Goal: Task Accomplishment & Management: Use online tool/utility

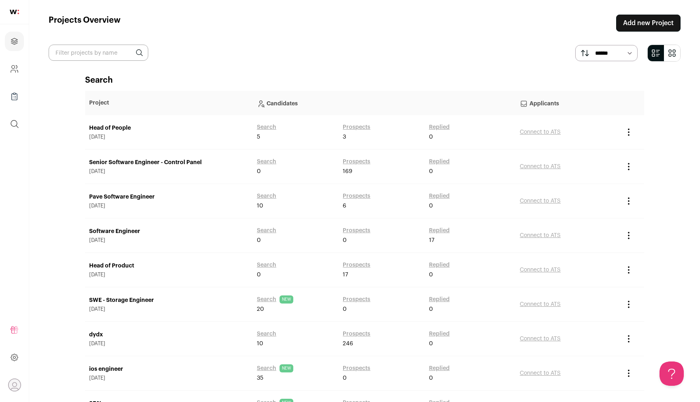
click at [631, 25] on link "Add new Project" at bounding box center [648, 23] width 64 height 17
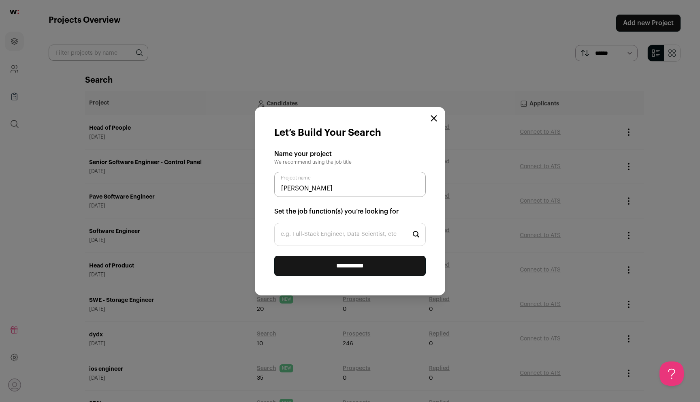
type input "[PERSON_NAME]"
click at [367, 227] on input "e.g. Full-Stack Engineer, Data Scientist, etc" at bounding box center [350, 234] width 152 height 23
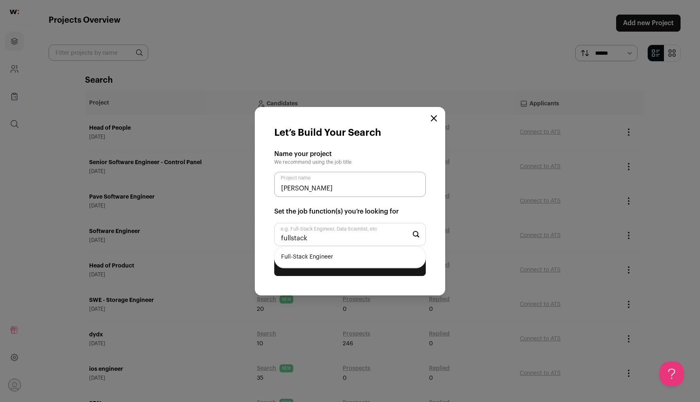
type input "fullstack"
click at [364, 254] on li "Full-Stack Engineer" at bounding box center [350, 256] width 151 height 21
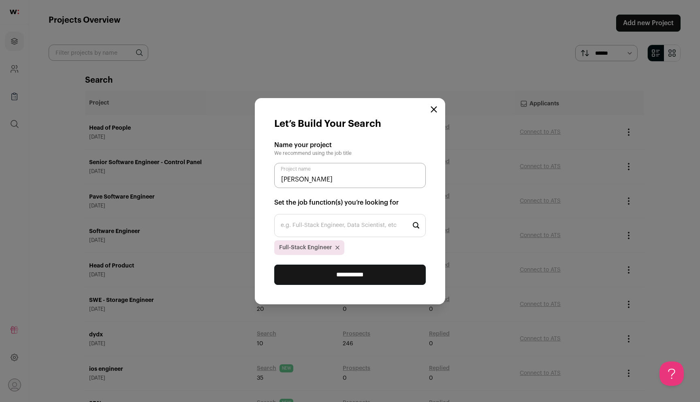
click at [357, 274] on input "**********" at bounding box center [350, 275] width 152 height 20
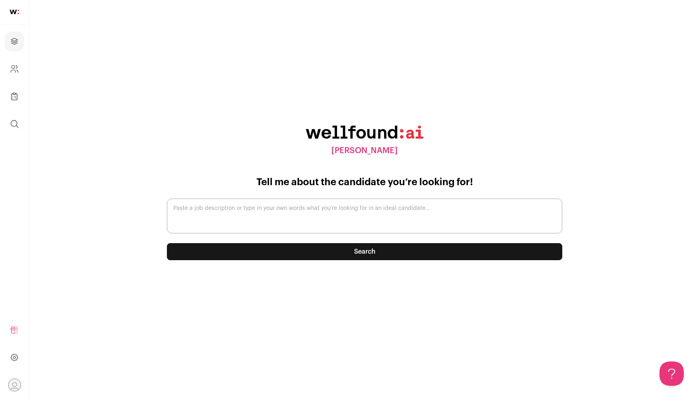
paste textarea "Senior Full Stack Developer Location: Remote (US or Canada) Type: Full-time Abo…"
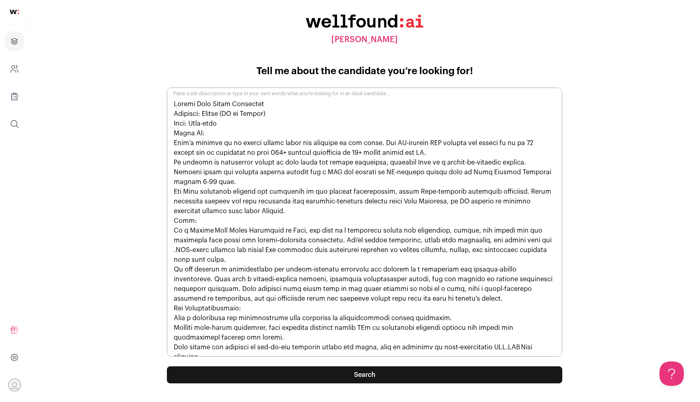
drag, startPoint x: 297, startPoint y: 264, endPoint x: 321, endPoint y: 363, distance: 102.5
click at [300, 286] on textarea "Paste a job description or type in your own words what you’re looking for in an…" at bounding box center [364, 221] width 395 height 269
type textarea "Senior Full Stack Developer Location: Remote (US or Canada) Type: Full-time Abo…"
click at [325, 374] on button "Search" at bounding box center [364, 374] width 395 height 17
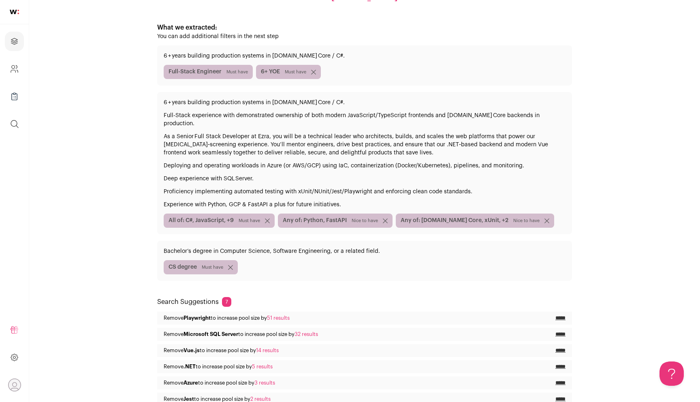
scroll to position [140, 0]
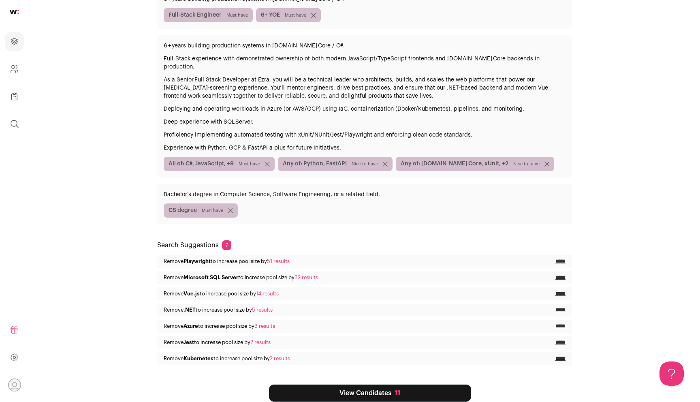
click at [241, 161] on span "Must have" at bounding box center [249, 164] width 21 height 6
click at [561, 258] on input "*****" at bounding box center [560, 261] width 10 height 6
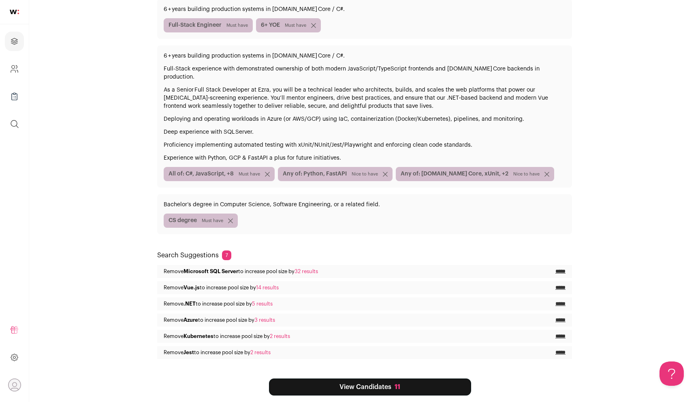
click at [560, 268] on input "*****" at bounding box center [560, 271] width 10 height 6
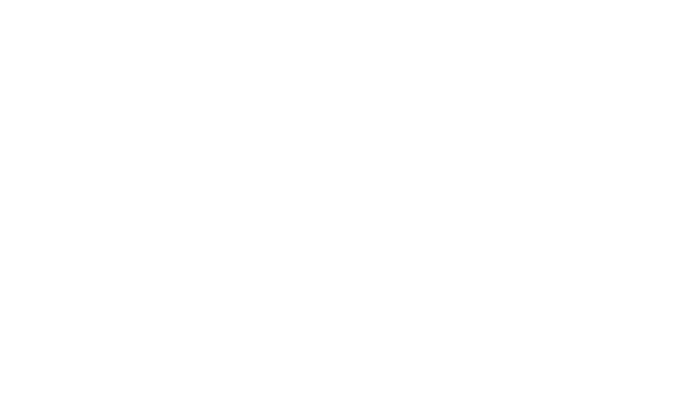
scroll to position [0, 0]
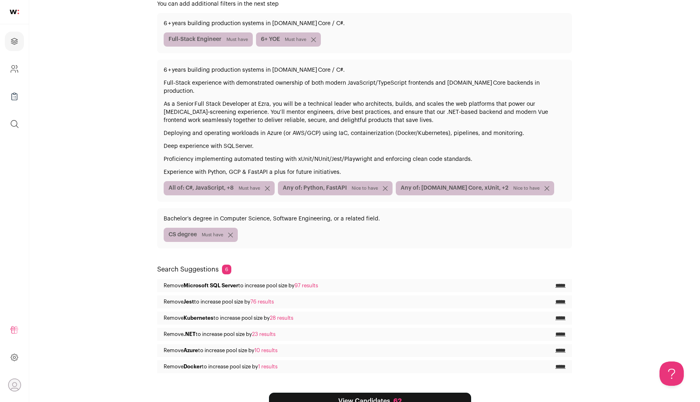
scroll to position [116, 0]
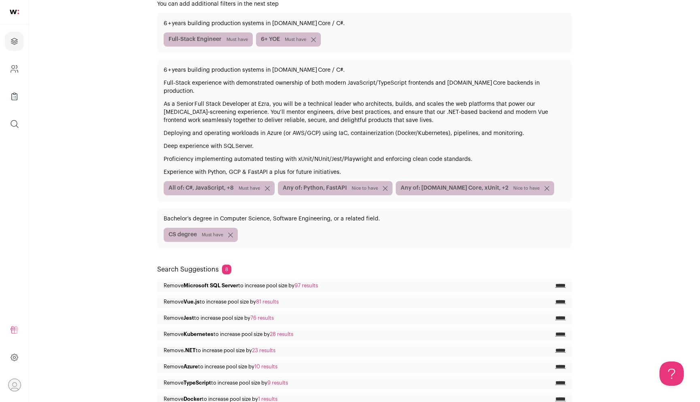
click at [561, 282] on input "*****" at bounding box center [560, 285] width 10 height 6
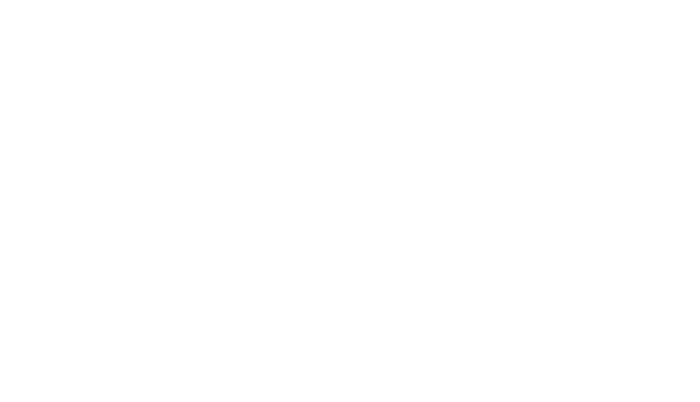
scroll to position [0, 0]
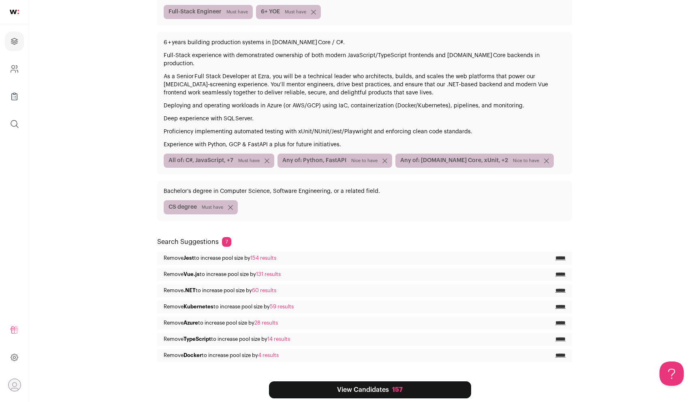
scroll to position [146, 0]
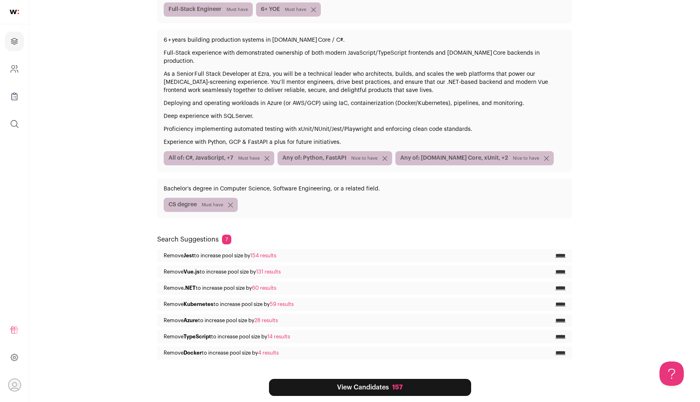
click at [560, 252] on input "*****" at bounding box center [560, 255] width 10 height 6
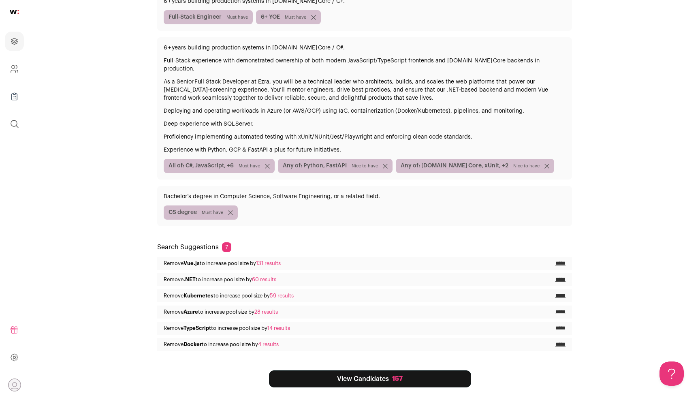
scroll to position [130, 0]
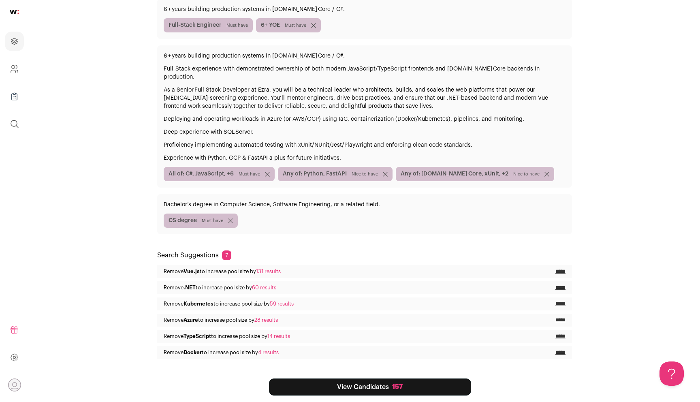
click at [560, 268] on input "*****" at bounding box center [560, 271] width 10 height 6
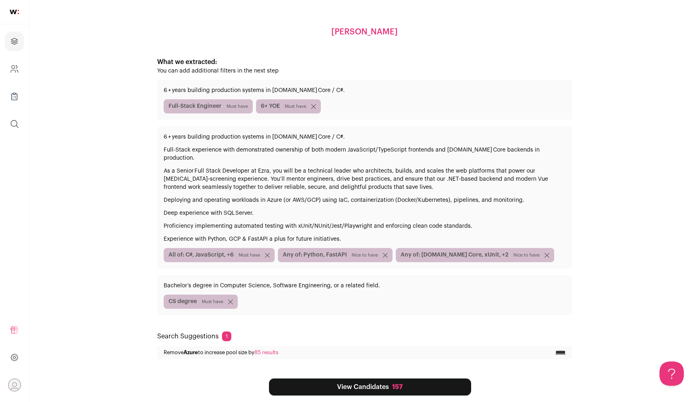
scroll to position [0, 0]
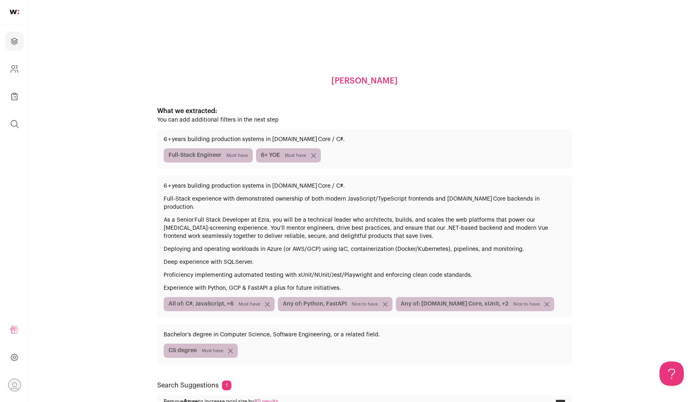
scroll to position [49, 0]
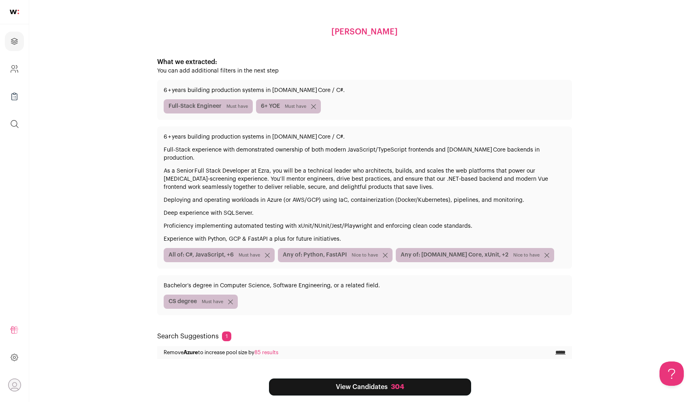
click at [432, 378] on link "View Candidates 304" at bounding box center [370, 386] width 202 height 17
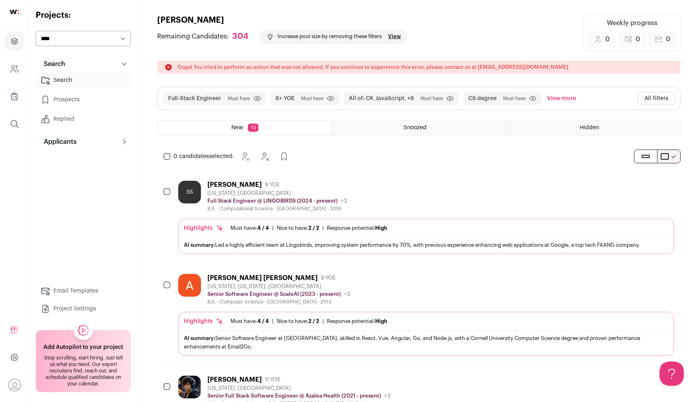
click at [653, 95] on button "All filters" at bounding box center [657, 98] width 38 height 13
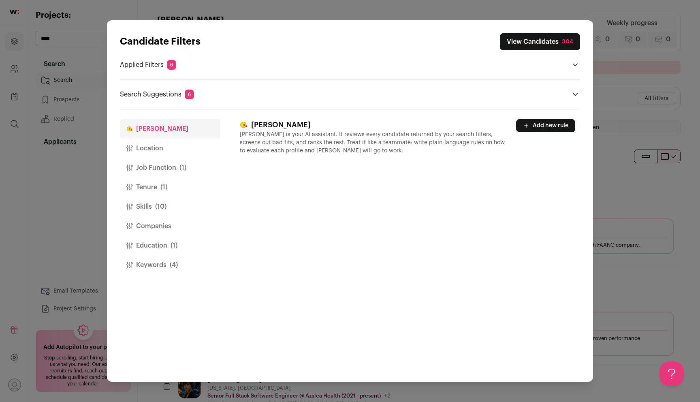
click at [166, 210] on span "(10)" at bounding box center [160, 207] width 11 height 10
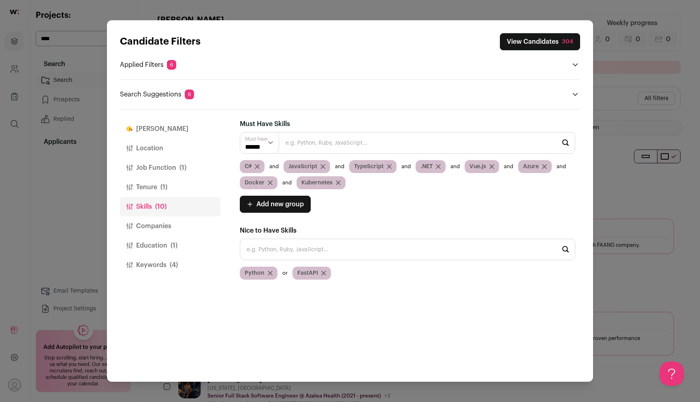
click at [322, 272] on icon "Close modal via background" at bounding box center [324, 273] width 4 height 4
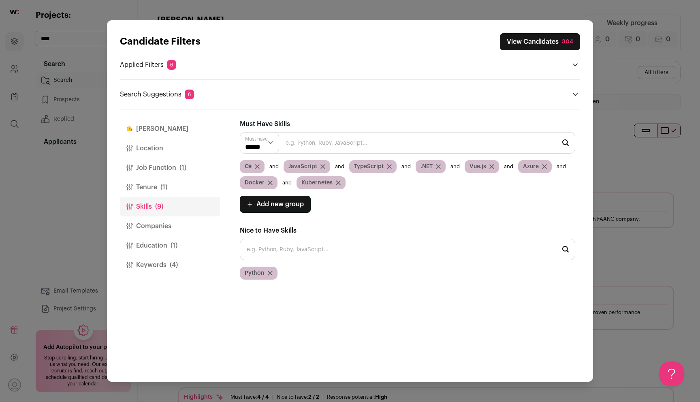
click at [544, 167] on icon "Close modal via background" at bounding box center [544, 166] width 4 height 4
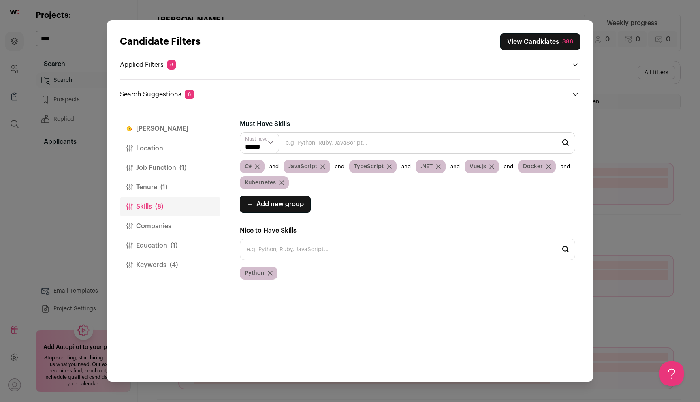
click at [493, 166] on icon "Close modal via background" at bounding box center [491, 166] width 5 height 5
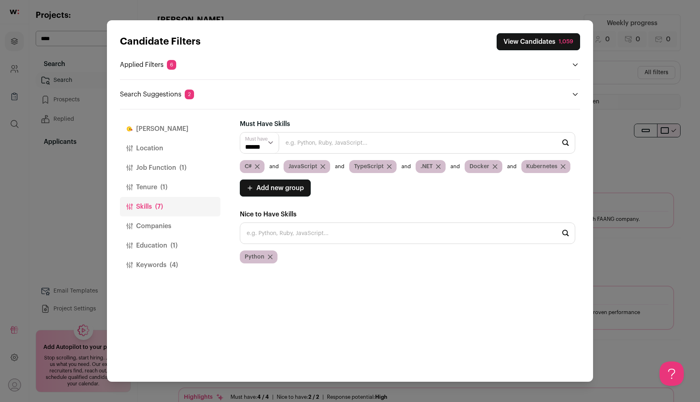
click at [492, 166] on div "Docker" at bounding box center [484, 166] width 38 height 13
click at [494, 167] on icon "Close modal via background" at bounding box center [495, 166] width 4 height 4
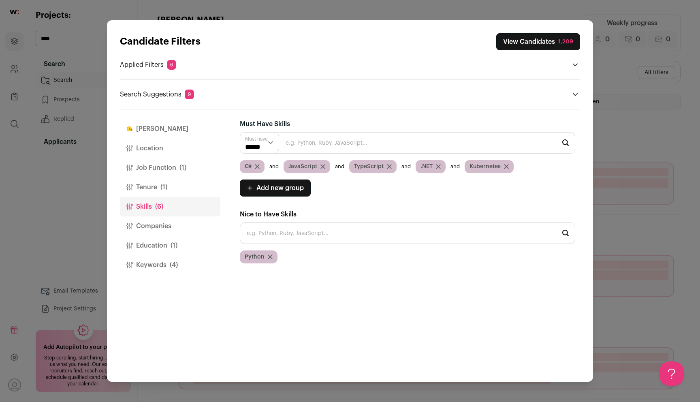
click at [508, 167] on icon "Close modal via background" at bounding box center [506, 166] width 5 height 5
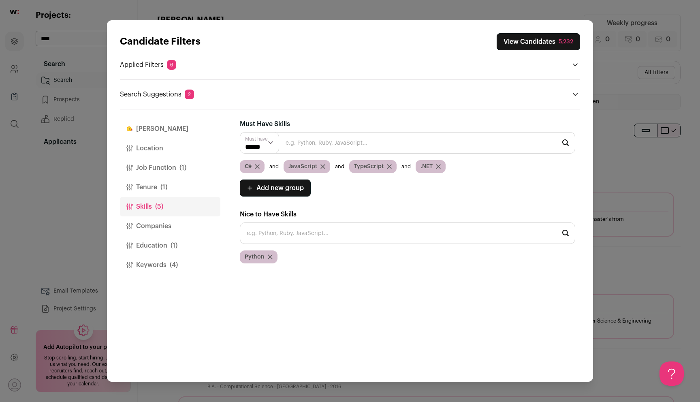
click at [176, 170] on button "Job Function (1)" at bounding box center [170, 167] width 100 height 19
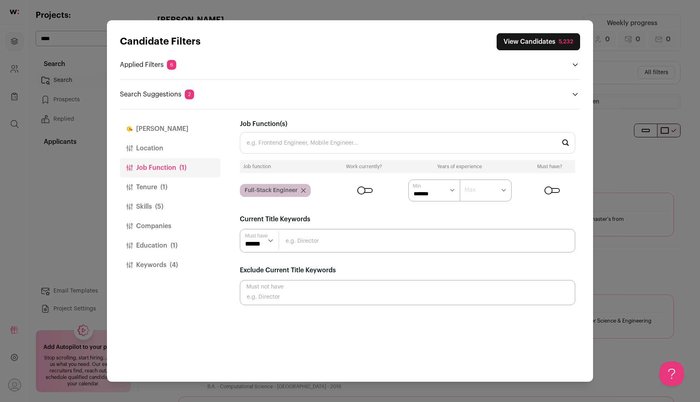
click at [169, 149] on button "Location" at bounding box center [170, 148] width 100 height 19
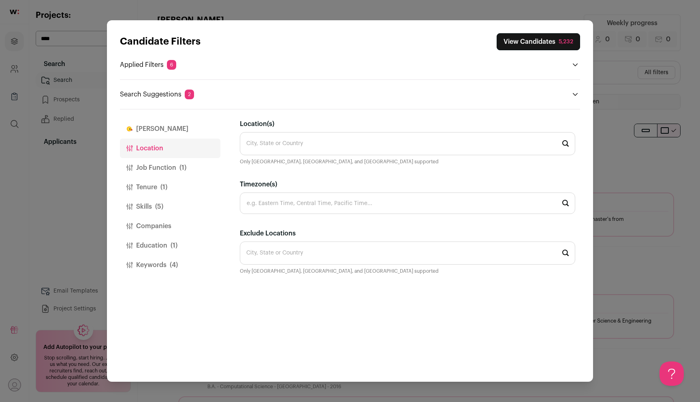
click at [278, 147] on input "Location(s)" at bounding box center [407, 143] width 335 height 23
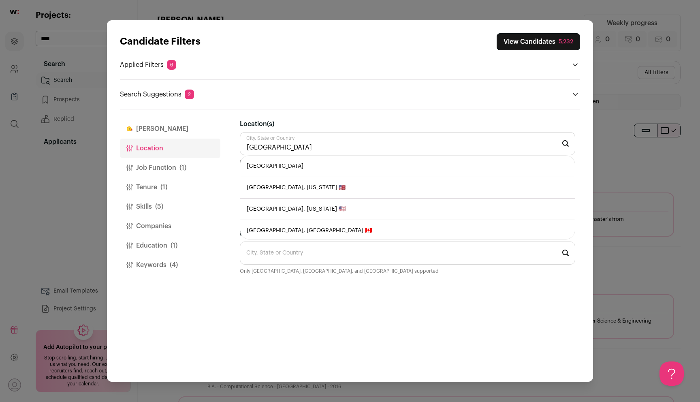
click at [296, 164] on li "[GEOGRAPHIC_DATA]" at bounding box center [407, 166] width 335 height 21
type input "[GEOGRAPHIC_DATA]"
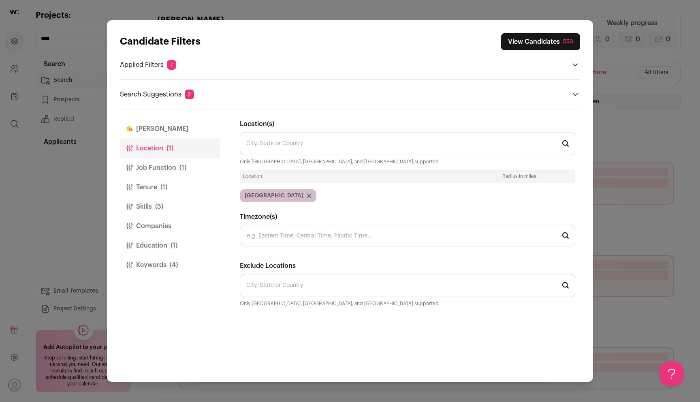
click at [202, 192] on button "Tenure (1)" at bounding box center [170, 186] width 100 height 19
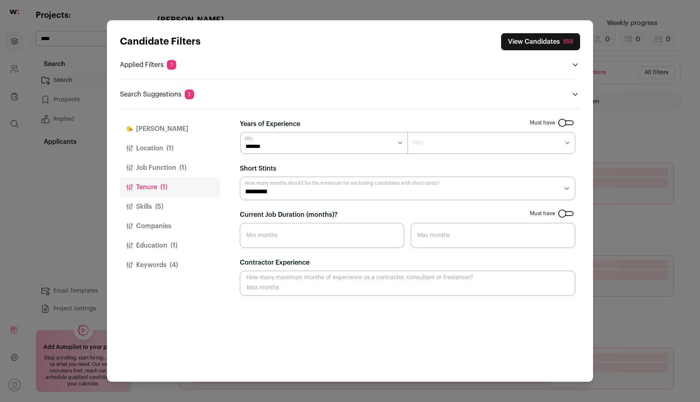
click at [197, 169] on button "Job Function (1)" at bounding box center [170, 167] width 100 height 19
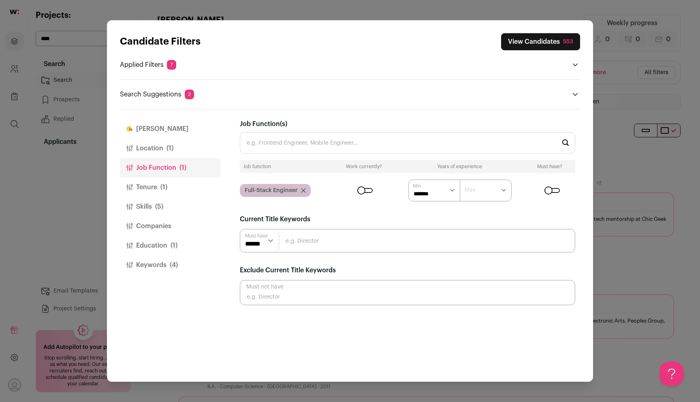
click at [186, 207] on button "Skills (5)" at bounding box center [170, 206] width 100 height 19
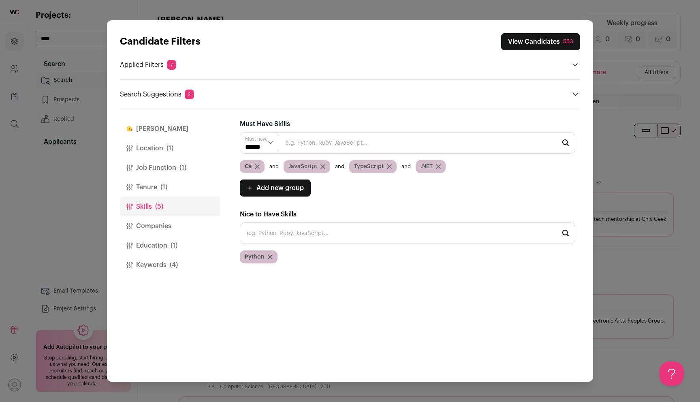
click at [391, 166] on div "TypeScript" at bounding box center [372, 166] width 47 height 13
click at [388, 166] on icon "Close modal via background" at bounding box center [389, 166] width 4 height 4
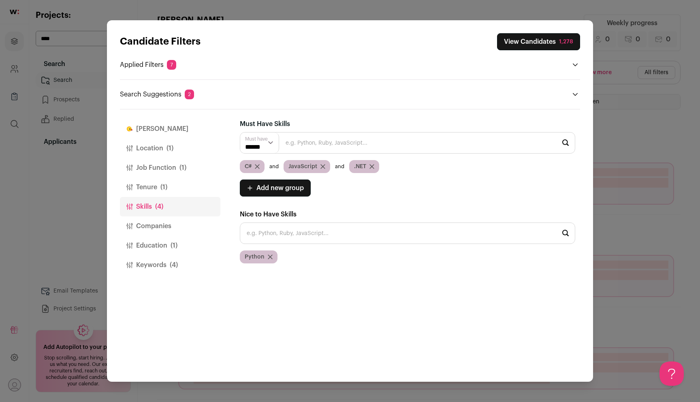
click at [531, 43] on button "View Candidates 1,278" at bounding box center [538, 41] width 83 height 17
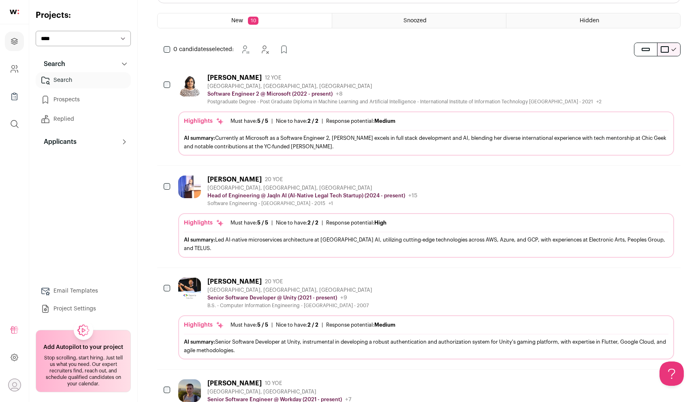
scroll to position [23, 0]
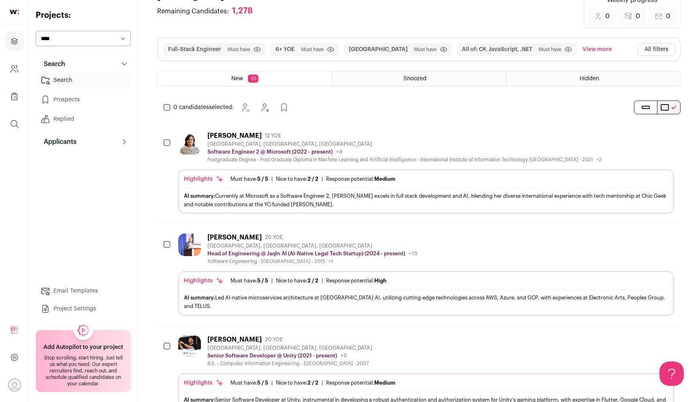
click at [652, 50] on button "All filters" at bounding box center [657, 49] width 38 height 13
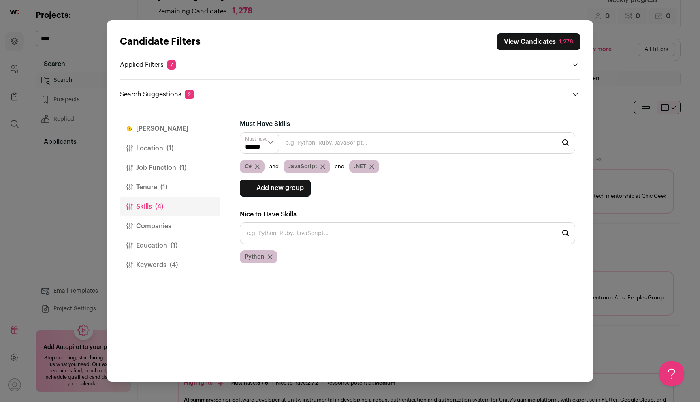
click at [170, 156] on button "Location (1)" at bounding box center [170, 148] width 100 height 19
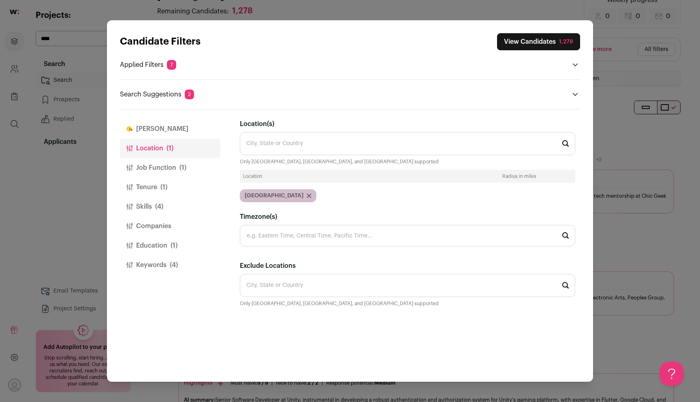
click at [174, 166] on button "Job Function (1)" at bounding box center [170, 167] width 100 height 19
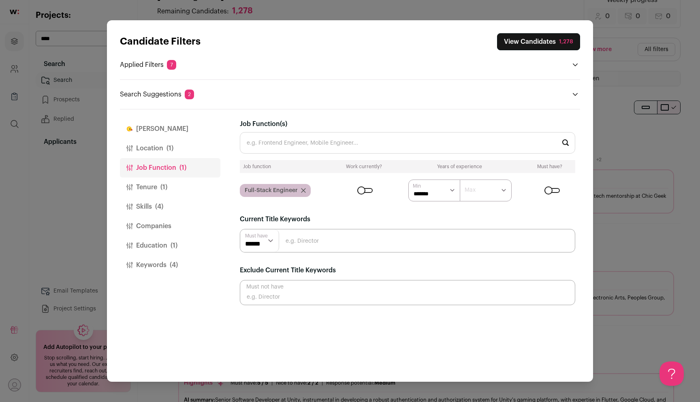
click at [626, 91] on div "Candidate Filters View Candidates 1,278 Applied Filters 7 Full-Stack Engineer M…" at bounding box center [350, 201] width 700 height 402
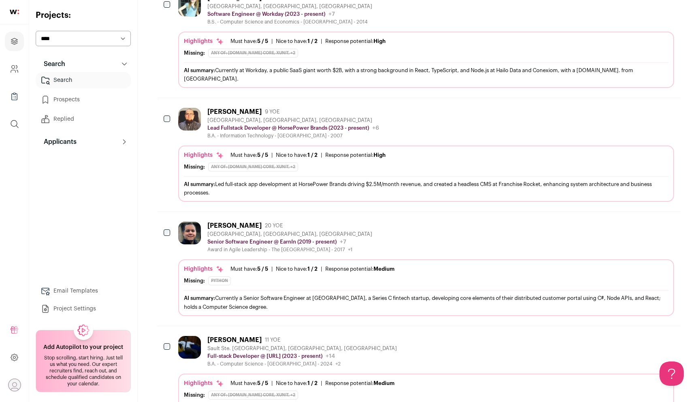
scroll to position [593, 0]
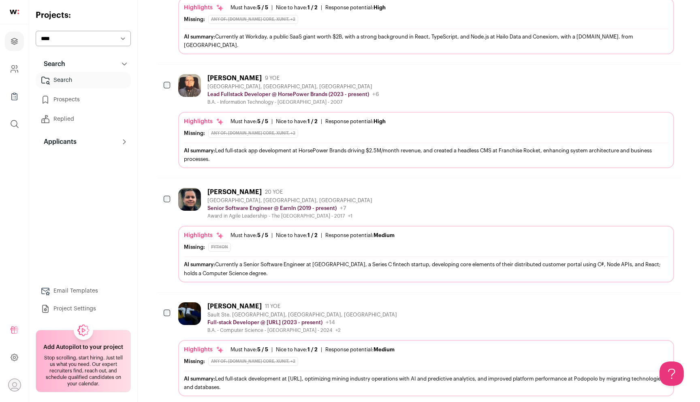
click at [666, 187] on icon "Add to Prospects" at bounding box center [667, 192] width 10 height 10
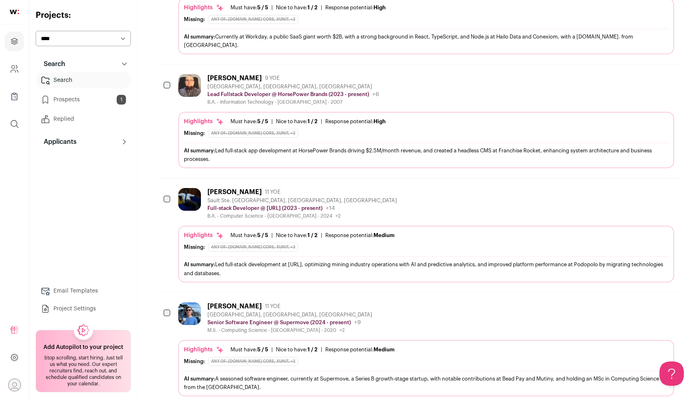
click at [666, 187] on icon "Add to Prospects" at bounding box center [667, 192] width 10 height 10
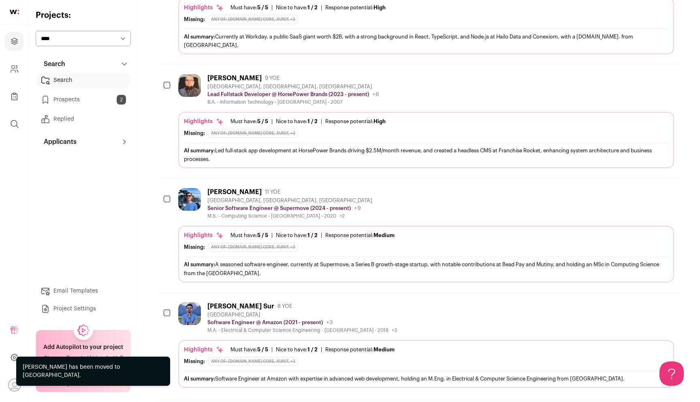
click at [666, 187] on icon "Add to Prospects" at bounding box center [667, 192] width 10 height 10
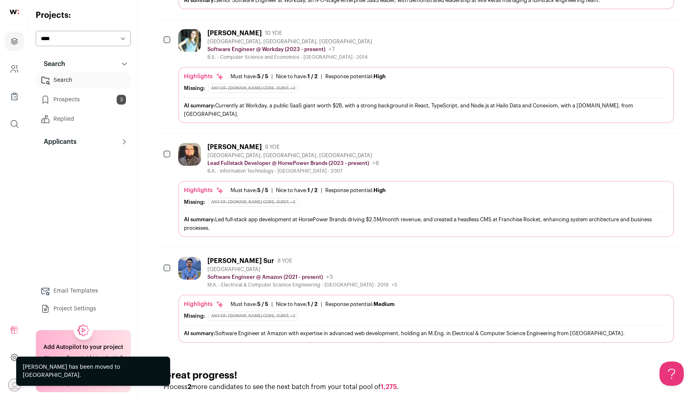
scroll to position [0, 0]
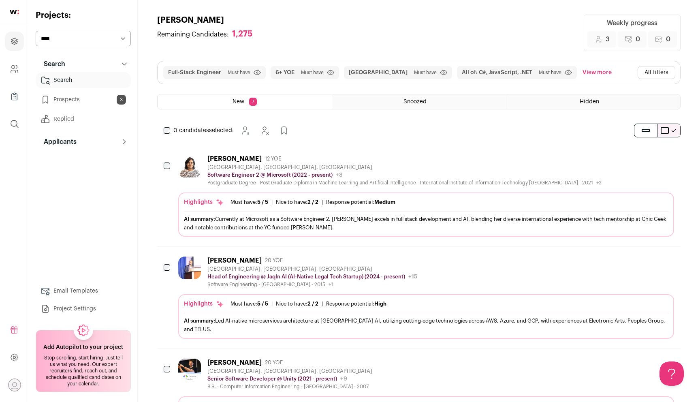
click at [109, 108] on ul "Search Prospects 3 Replied" at bounding box center [83, 99] width 95 height 55
click at [656, 77] on button "All filters" at bounding box center [657, 72] width 38 height 13
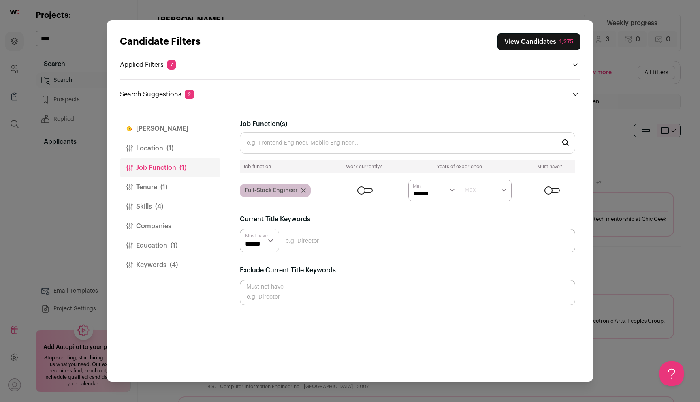
click at [172, 205] on button "Skills (4)" at bounding box center [170, 206] width 100 height 19
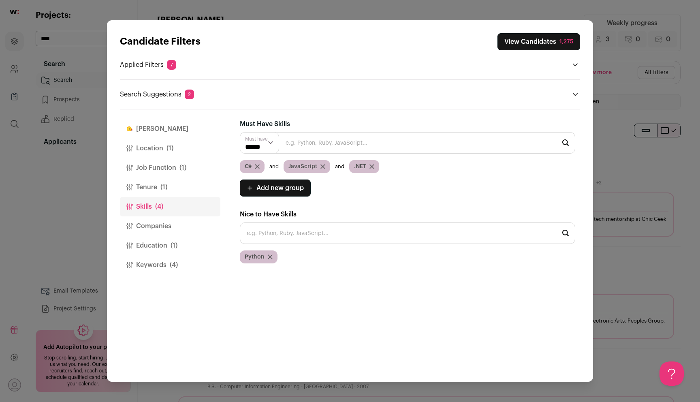
click at [270, 144] on select "****** ******" at bounding box center [259, 142] width 39 height 21
click at [373, 167] on icon "Close modal via background" at bounding box center [372, 166] width 4 height 4
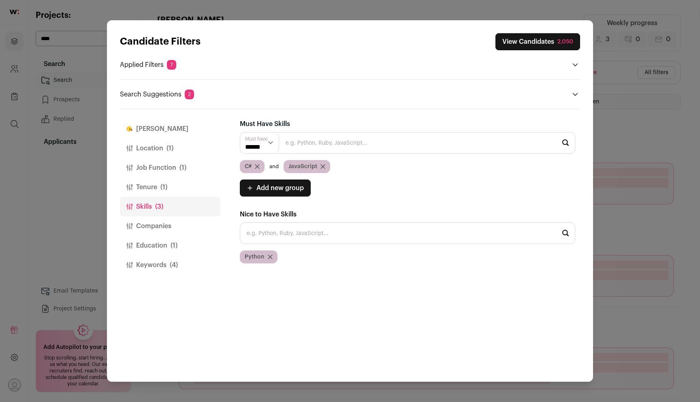
click at [538, 47] on button "View Candidates 2,050" at bounding box center [537, 41] width 85 height 17
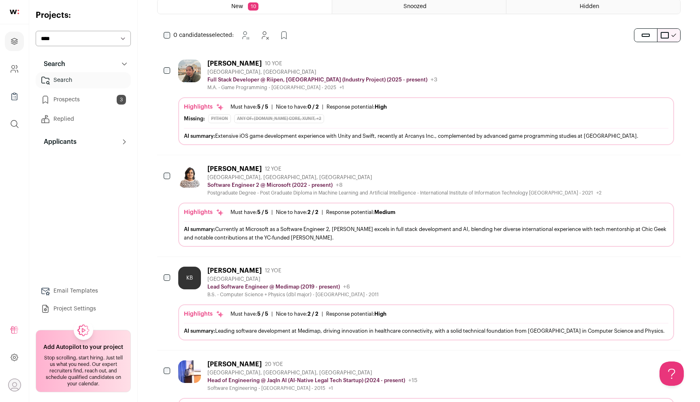
scroll to position [101, 0]
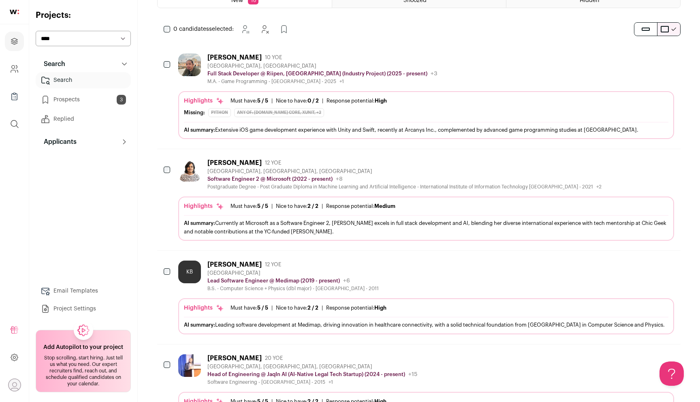
click at [670, 170] on button "Add to Prospects" at bounding box center [667, 162] width 17 height 17
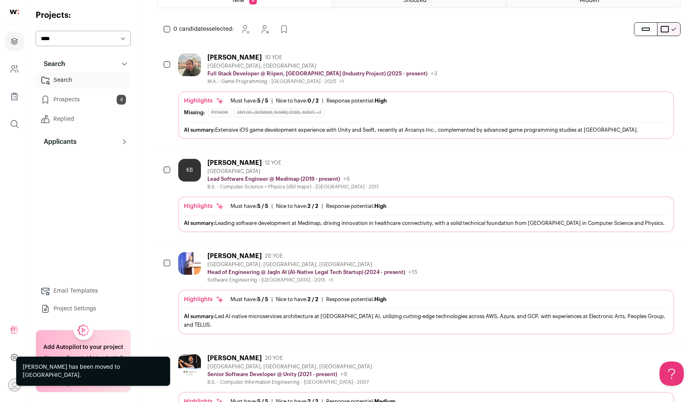
click at [670, 169] on button "Add to Prospects" at bounding box center [667, 162] width 17 height 17
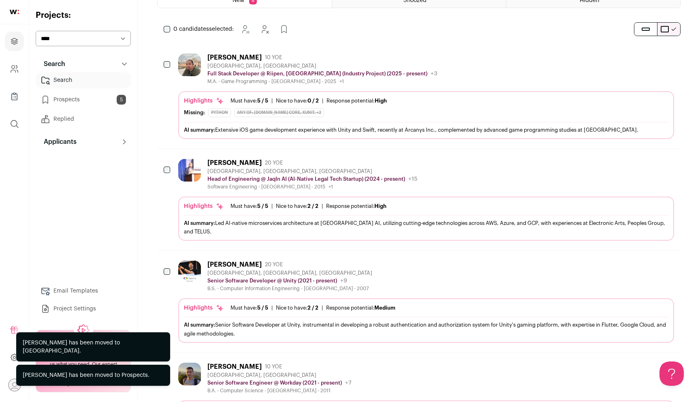
click at [647, 167] on icon "Hide" at bounding box center [645, 163] width 10 height 10
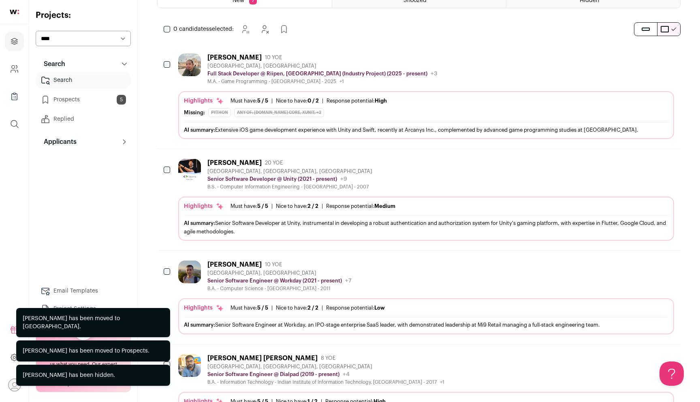
click at [669, 163] on icon "Add to Prospects" at bounding box center [667, 163] width 10 height 10
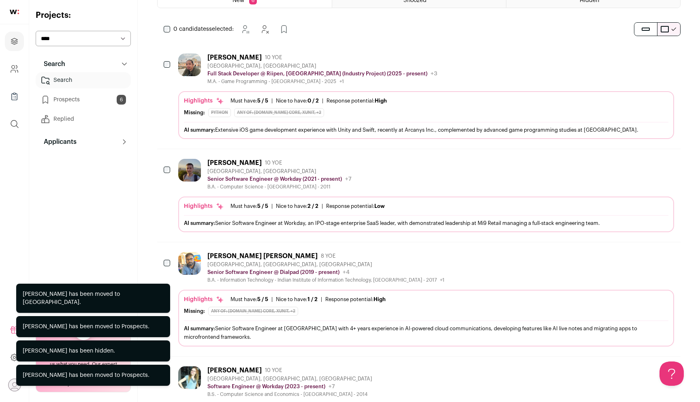
click at [669, 163] on icon "Add to Prospects" at bounding box center [667, 163] width 10 height 10
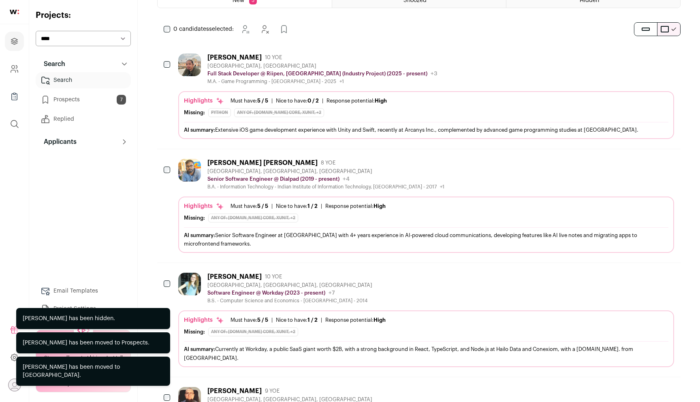
click at [669, 163] on icon "Add to Prospects" at bounding box center [667, 163] width 10 height 10
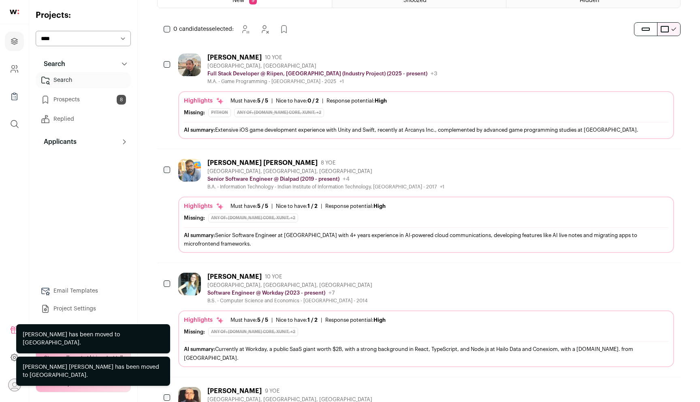
click at [669, 163] on icon "Add to Prospects" at bounding box center [667, 163] width 10 height 10
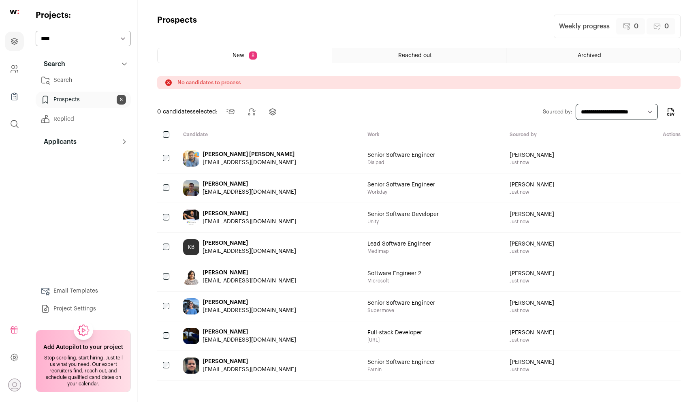
click at [81, 85] on link "Search" at bounding box center [83, 80] width 95 height 16
